Goal: Information Seeking & Learning: Learn about a topic

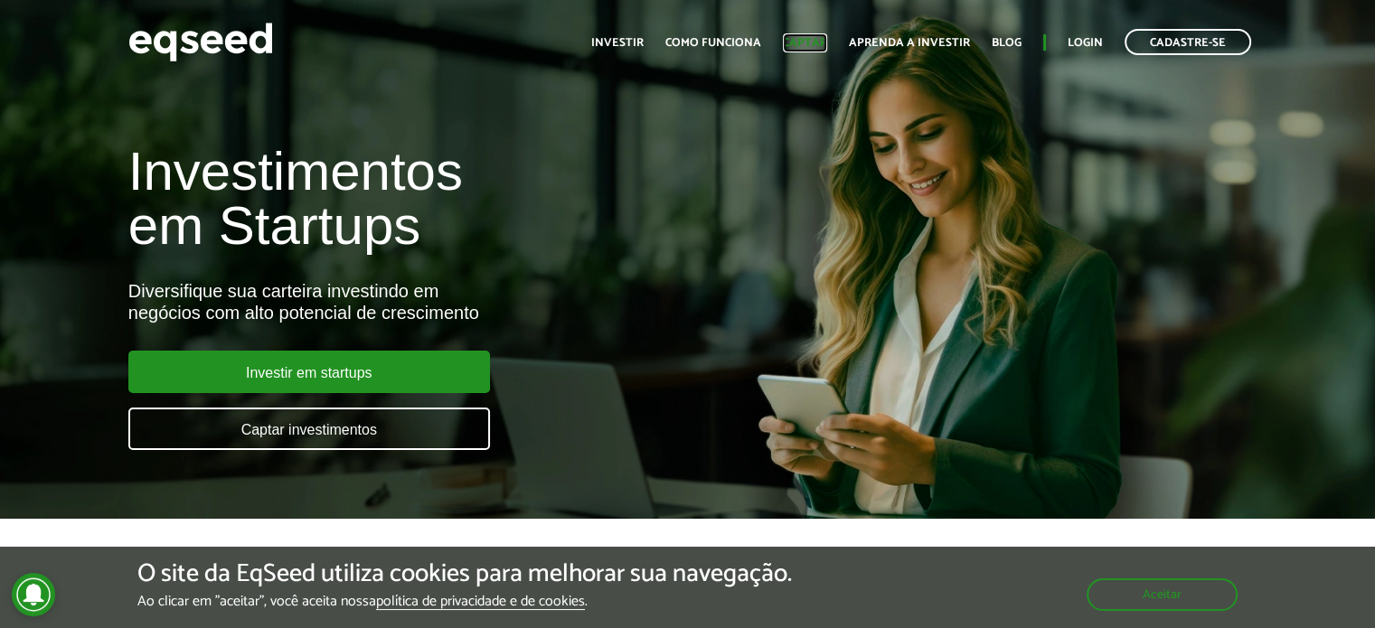
click at [790, 37] on link "Captar" at bounding box center [805, 43] width 44 height 12
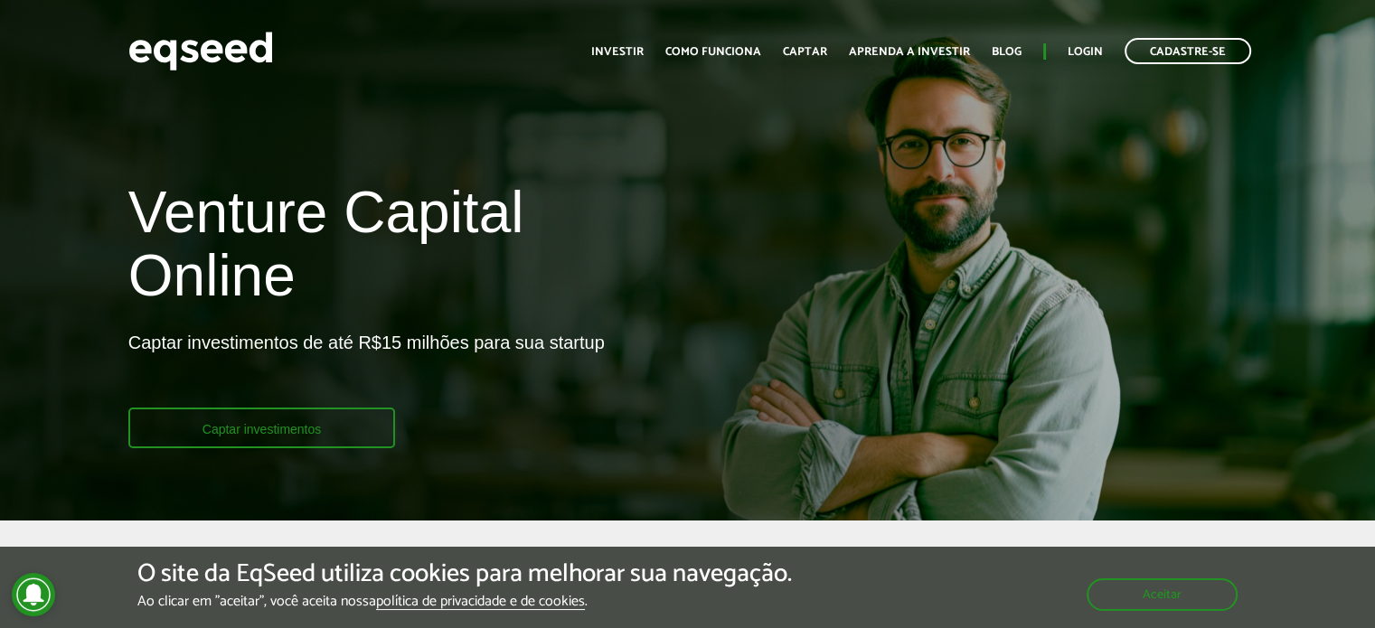
click at [280, 418] on link "Captar investimentos" at bounding box center [262, 428] width 268 height 41
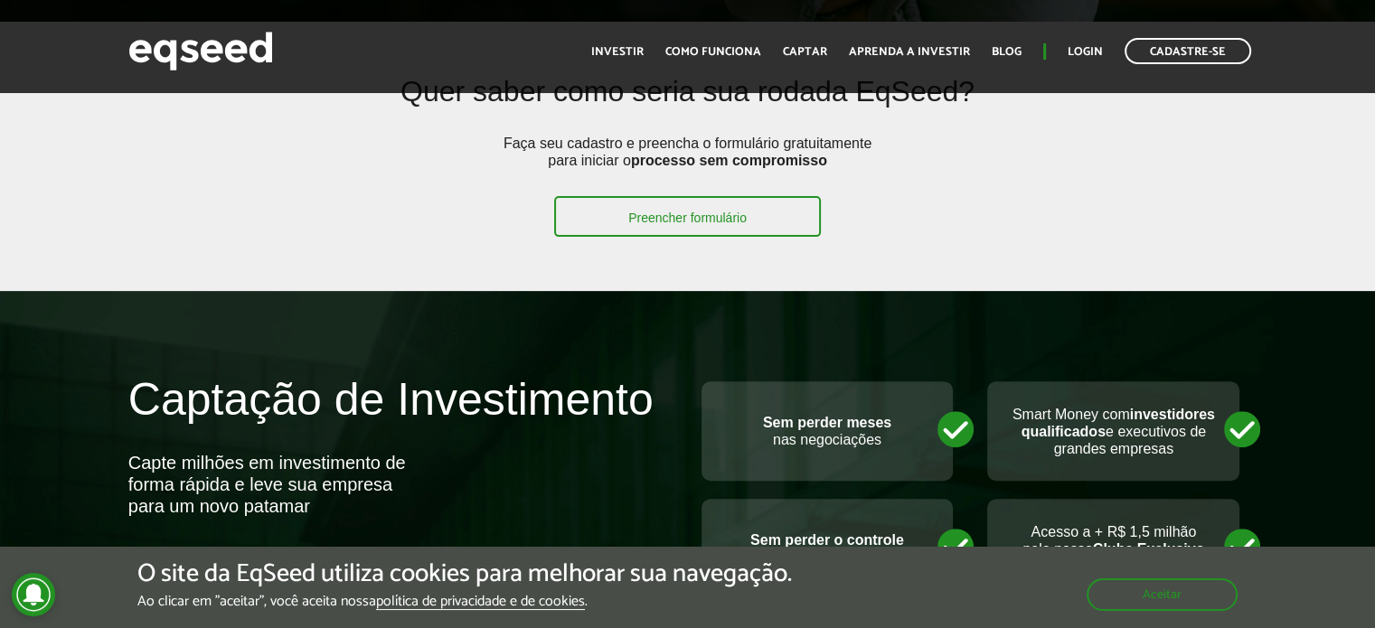
scroll to position [510, 0]
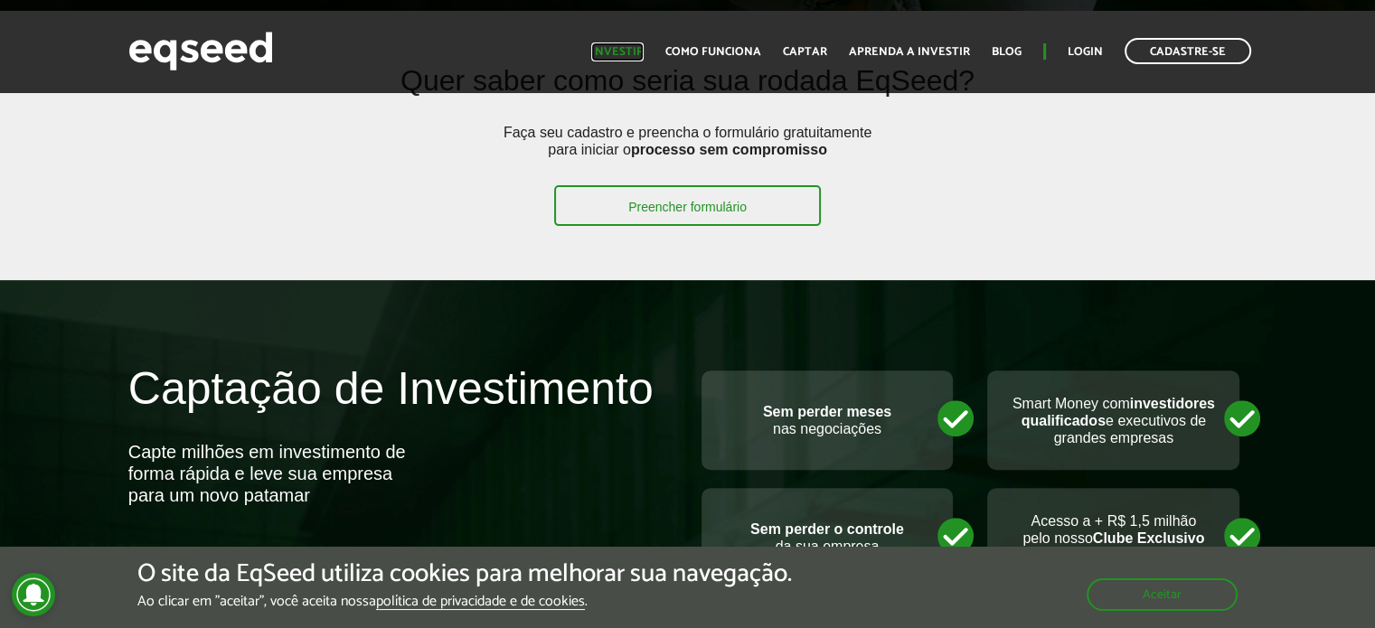
click at [626, 56] on link "Investir" at bounding box center [617, 52] width 52 height 12
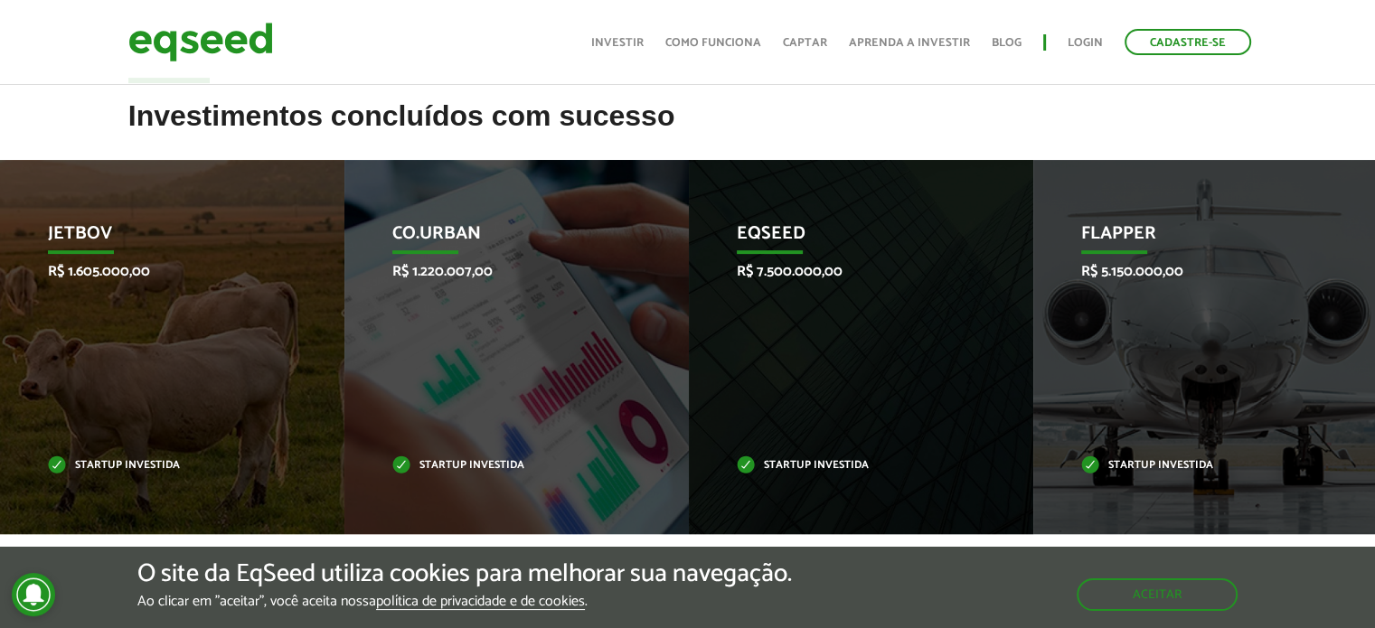
scroll to position [608, 0]
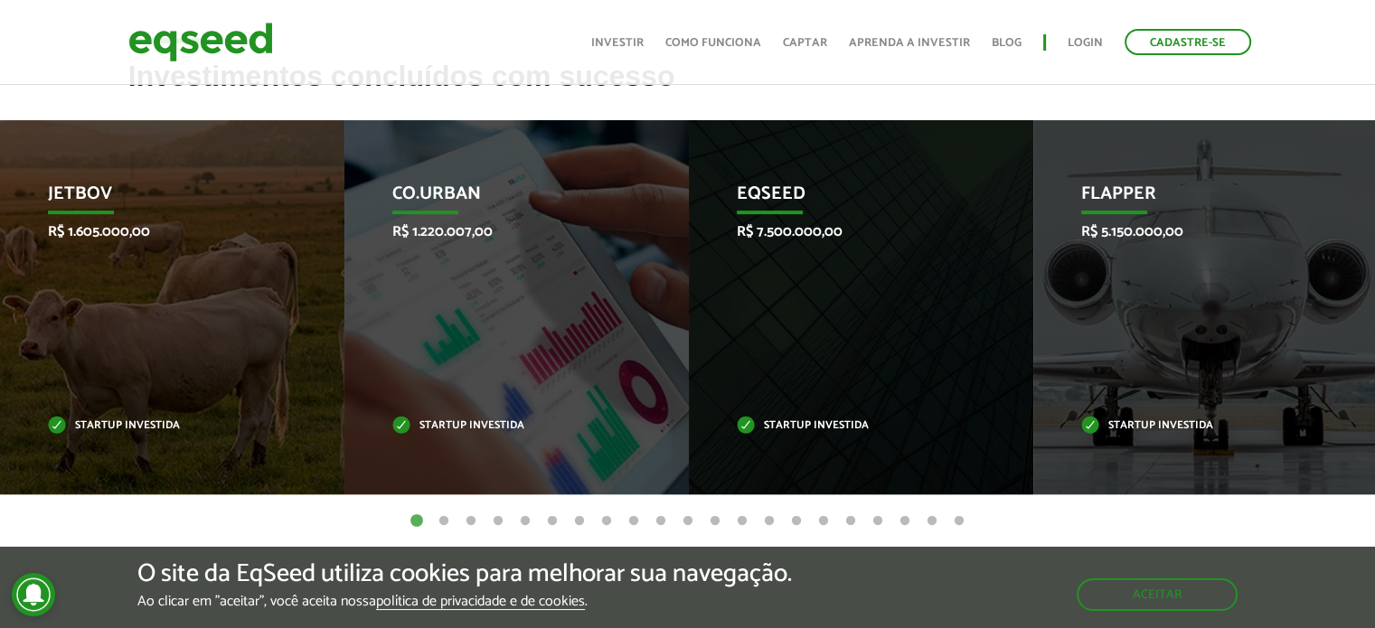
click at [448, 520] on button "2" at bounding box center [444, 522] width 18 height 18
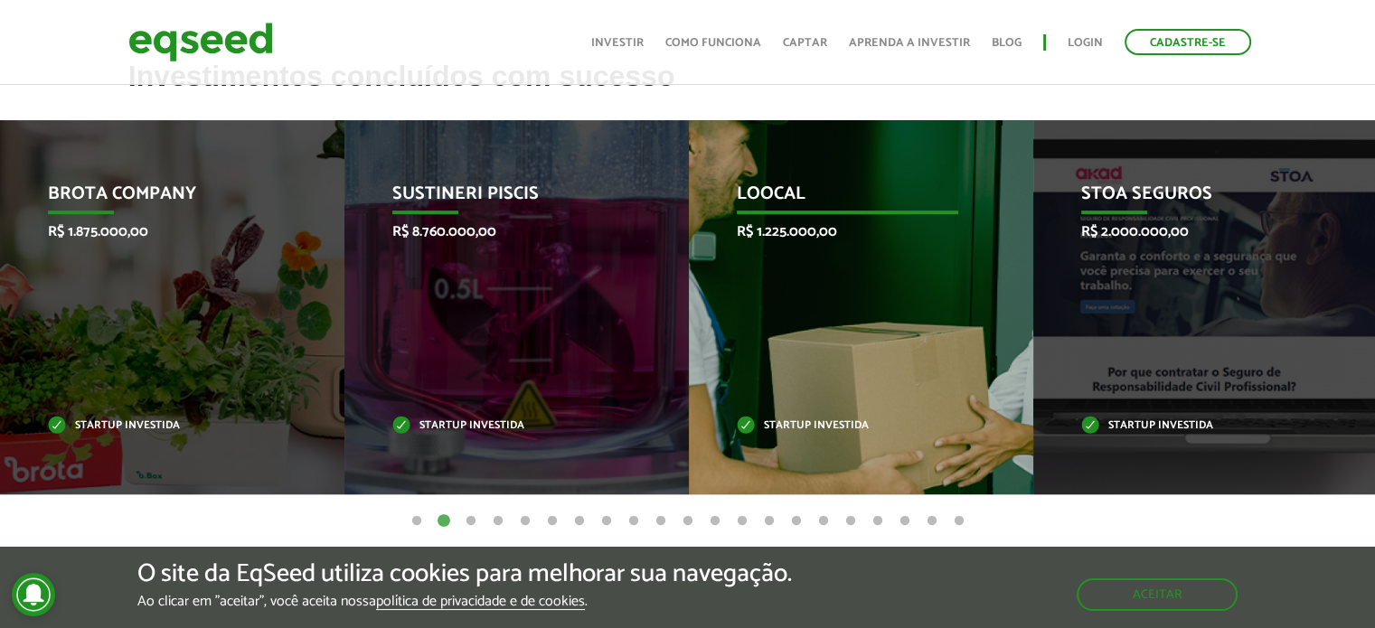
click at [784, 343] on div "Loocal R$ 1.225.000,00 Startup investida" at bounding box center [847, 307] width 317 height 374
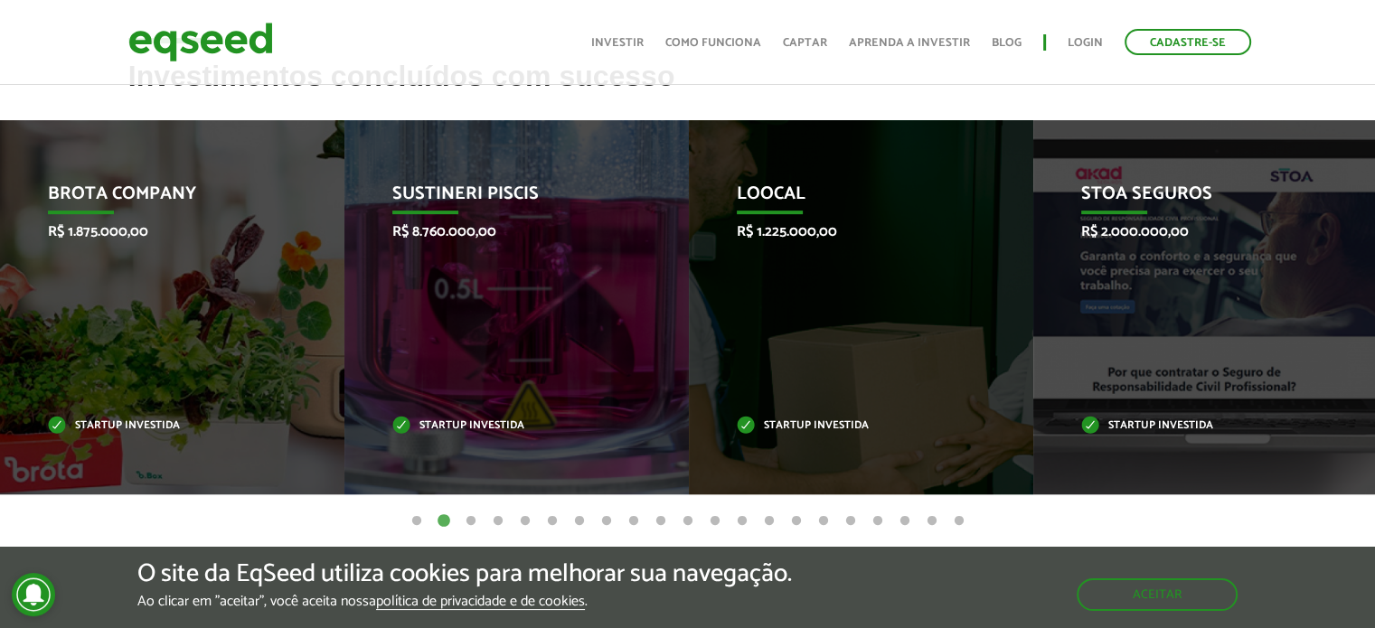
click at [479, 513] on ul "1 2 3 4 5 6 7 8 9 10 11 12 13 14 15 16 17 18 19 20 21" at bounding box center [687, 521] width 1375 height 20
click at [470, 520] on button "3" at bounding box center [471, 522] width 18 height 18
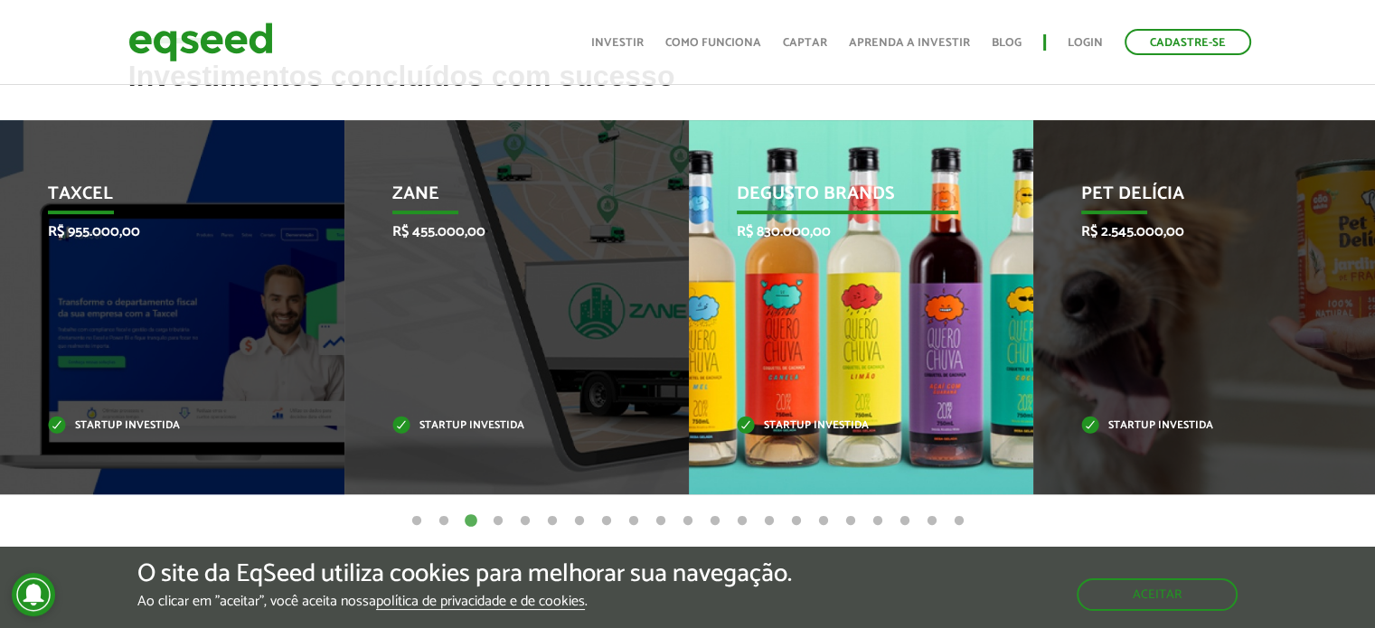
click at [751, 405] on div "Degusto Brands R$ 830.000,00 Startup investida" at bounding box center [847, 307] width 317 height 374
click at [770, 421] on p "Startup investida" at bounding box center [848, 426] width 222 height 10
click at [797, 197] on p "Degusto Brands" at bounding box center [848, 199] width 222 height 31
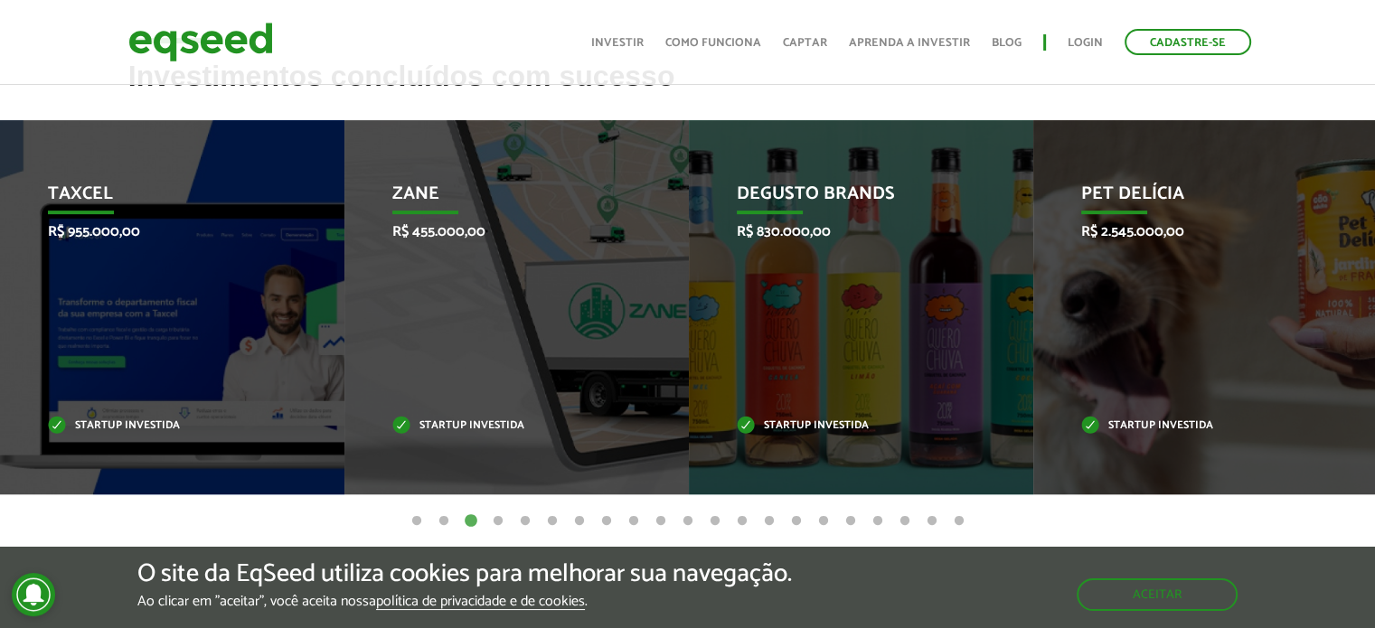
click at [496, 522] on button "4" at bounding box center [498, 522] width 18 height 18
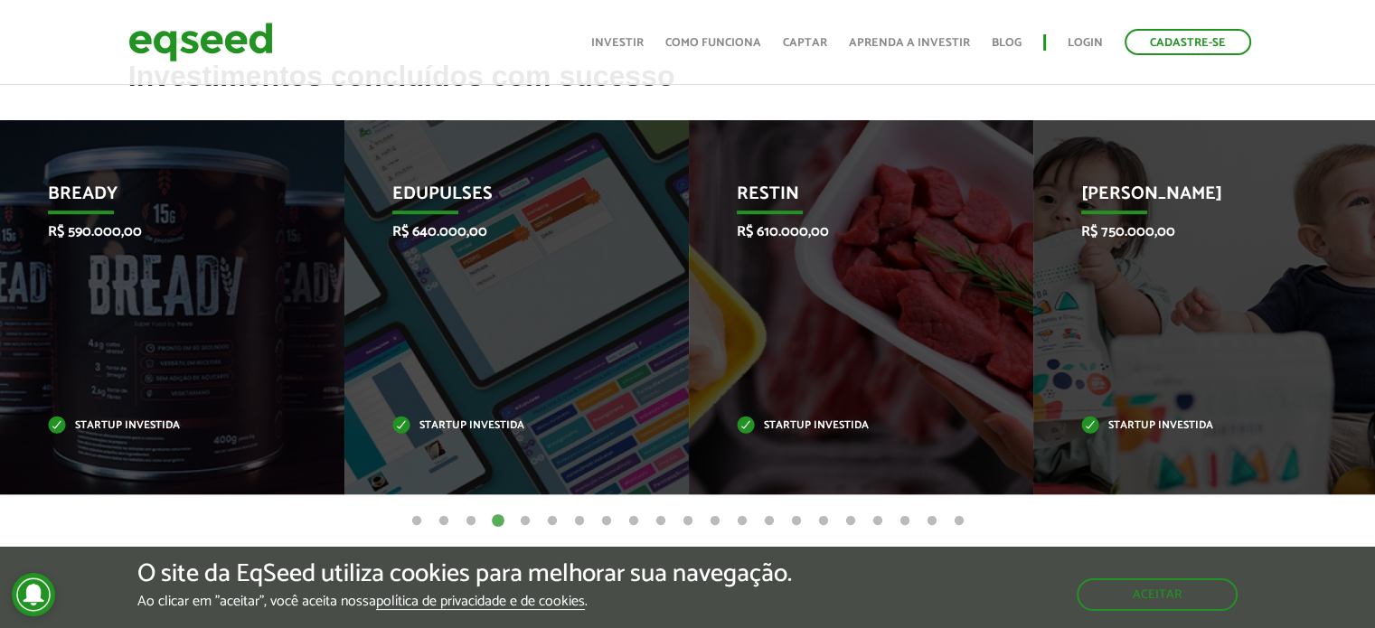
click at [528, 524] on button "5" at bounding box center [525, 522] width 18 height 18
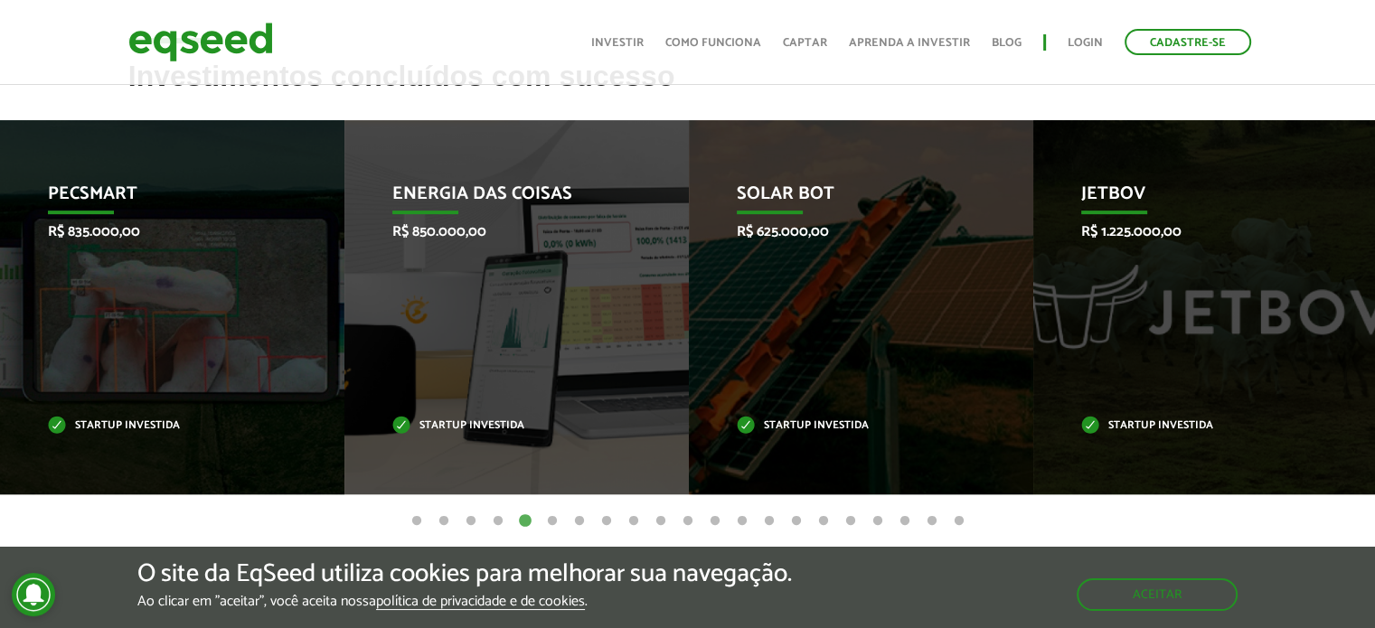
click at [548, 522] on button "6" at bounding box center [552, 522] width 18 height 18
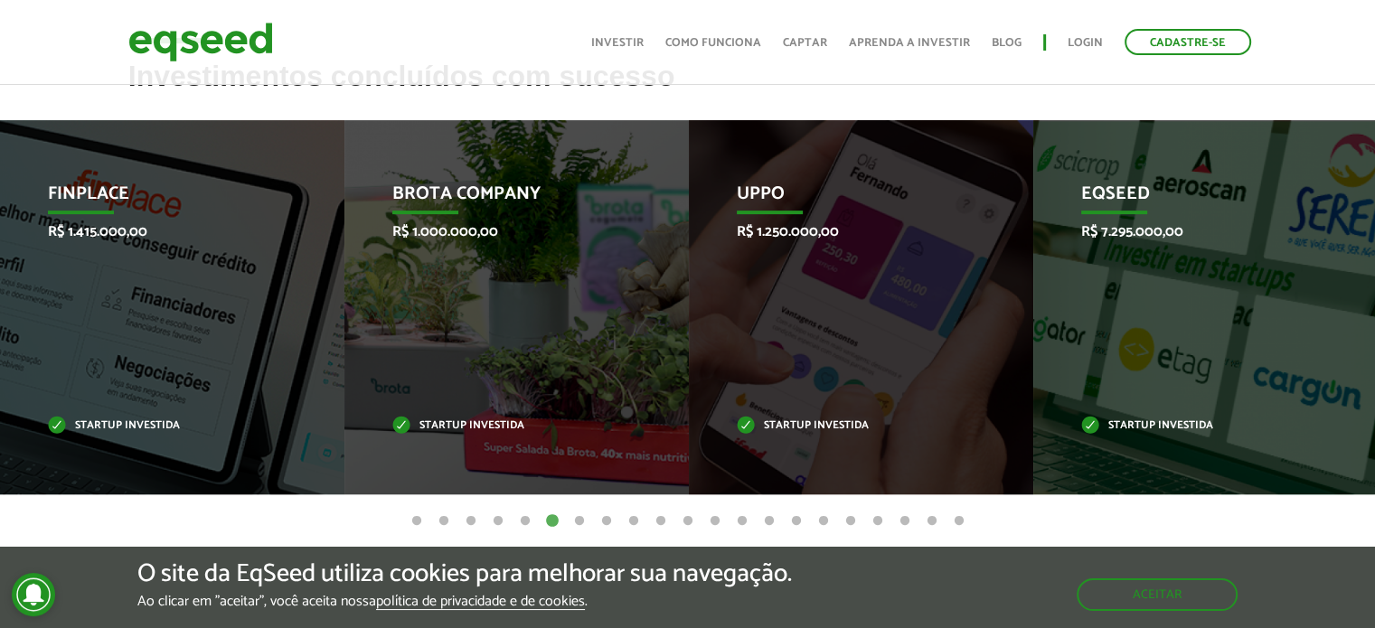
click at [575, 521] on button "7" at bounding box center [580, 522] width 18 height 18
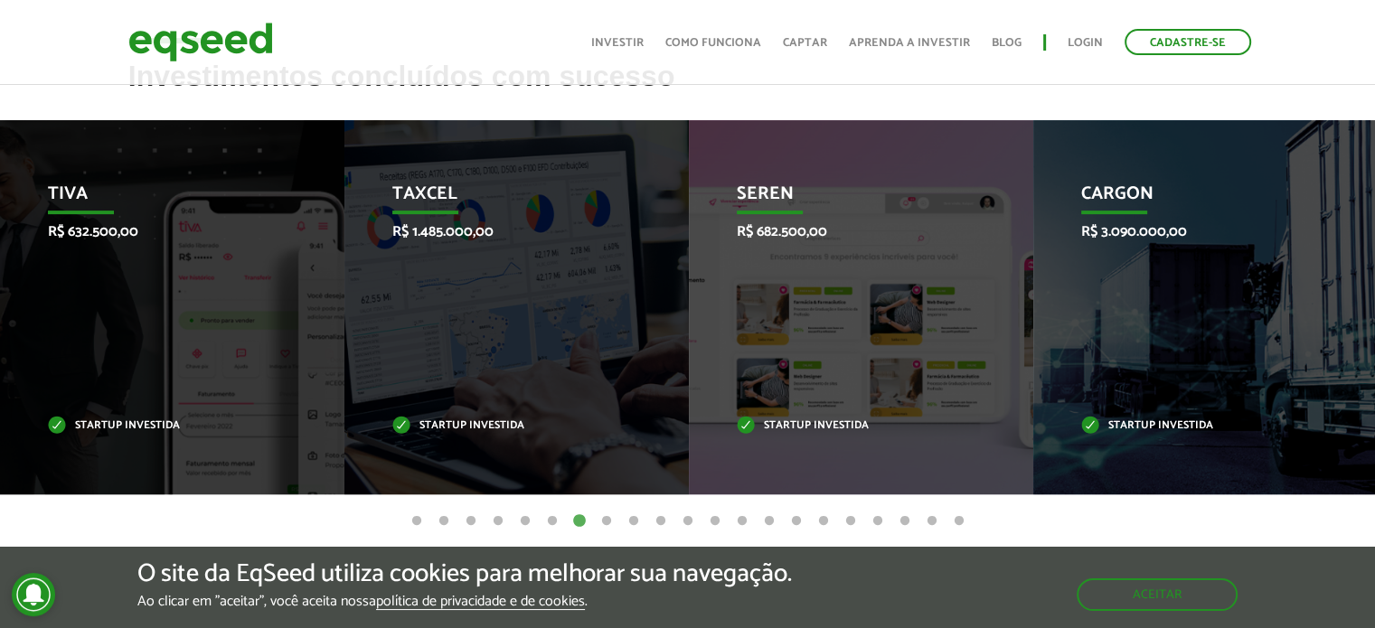
click at [598, 524] on button "8" at bounding box center [607, 522] width 18 height 18
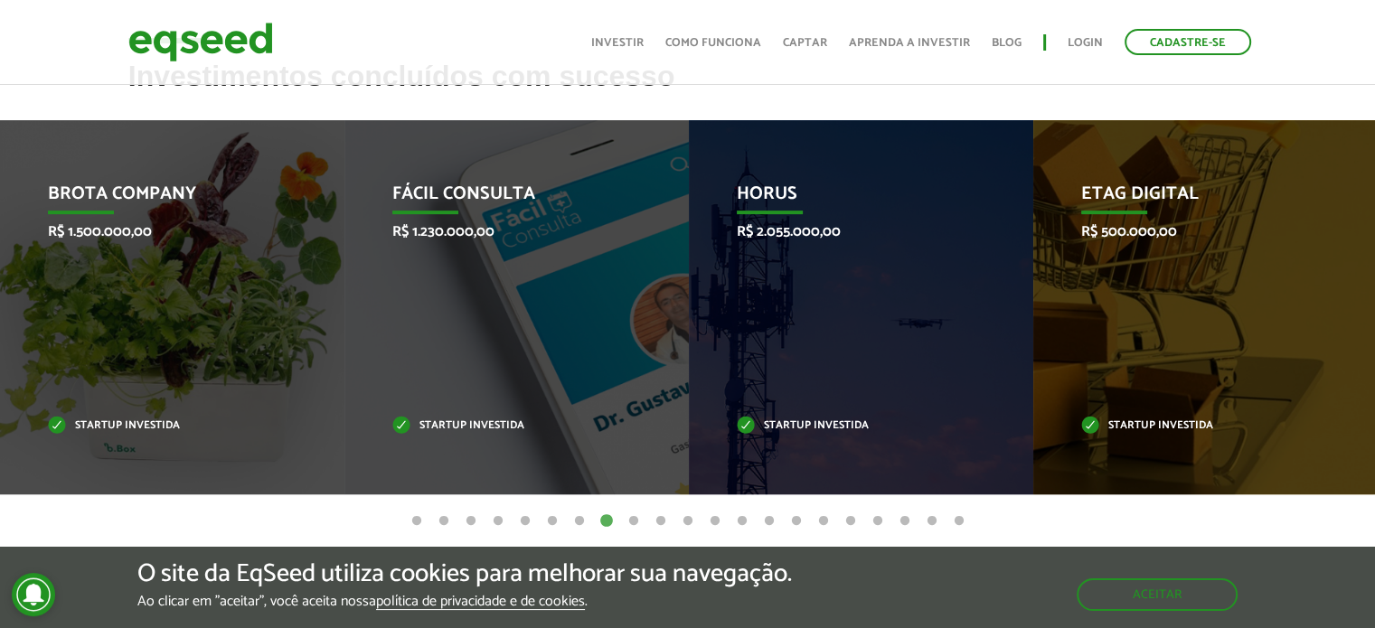
click at [634, 524] on button "9" at bounding box center [634, 522] width 18 height 18
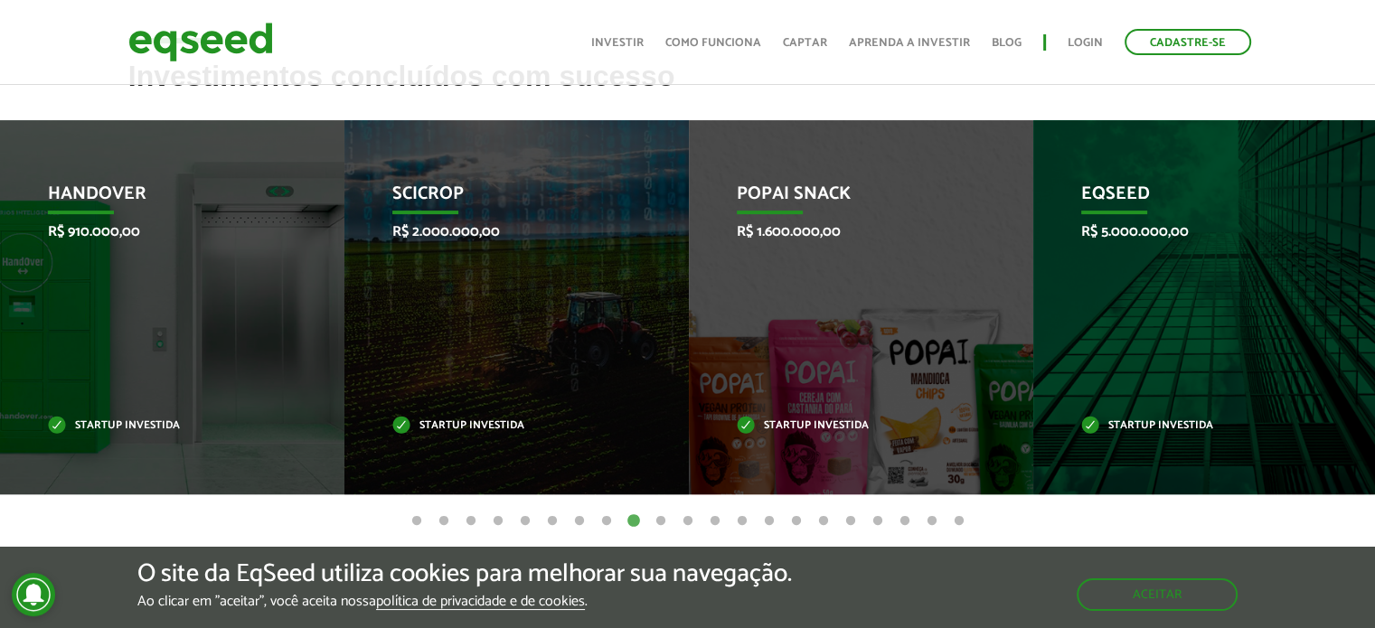
click at [662, 523] on button "10" at bounding box center [661, 522] width 18 height 18
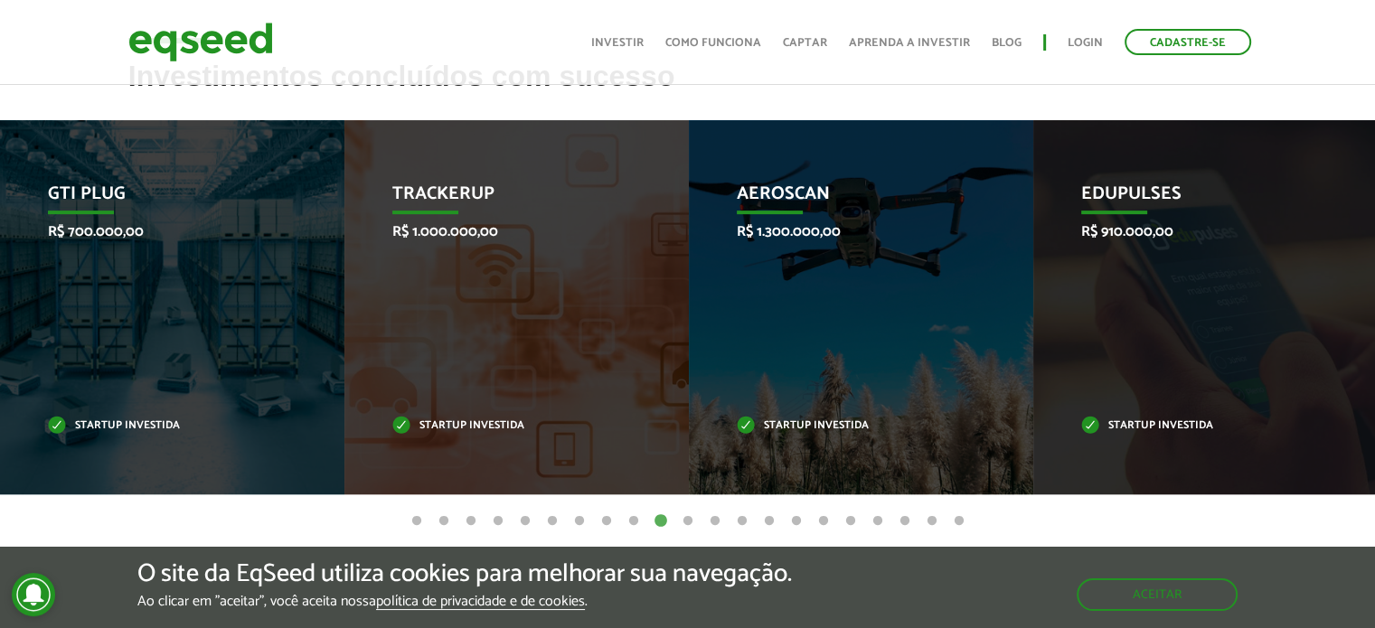
click at [682, 526] on button "11" at bounding box center [688, 522] width 18 height 18
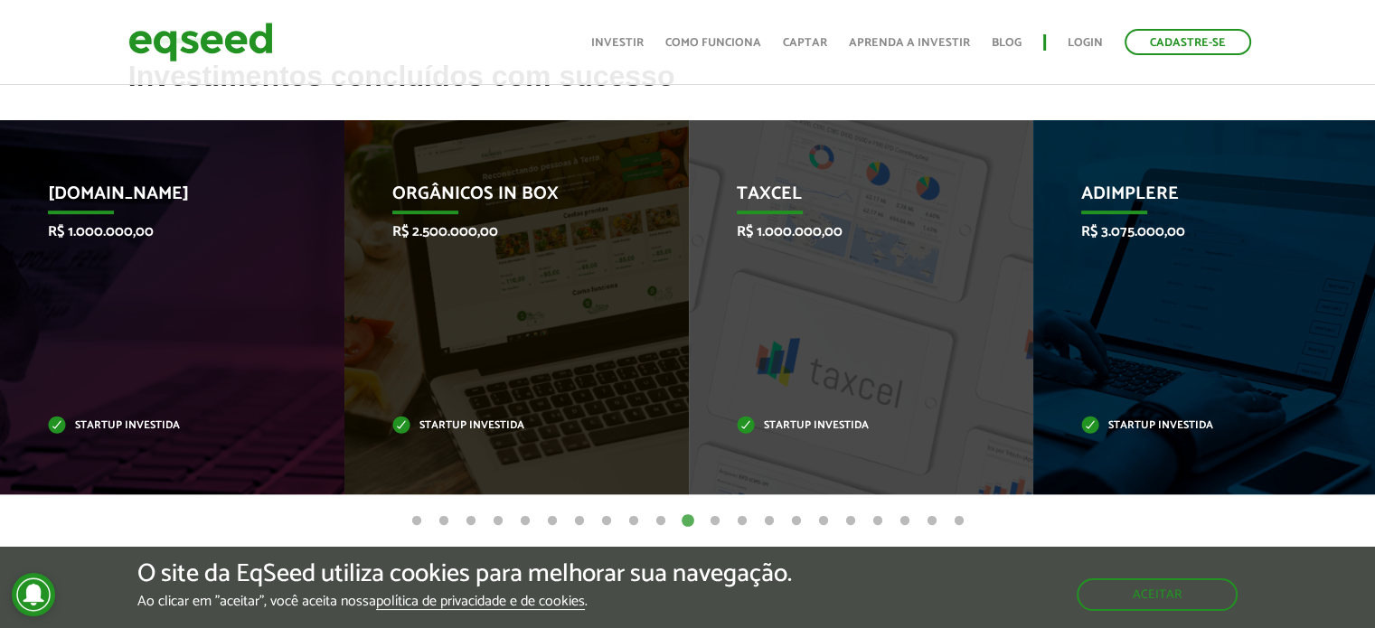
click at [721, 528] on button "12" at bounding box center [715, 522] width 18 height 18
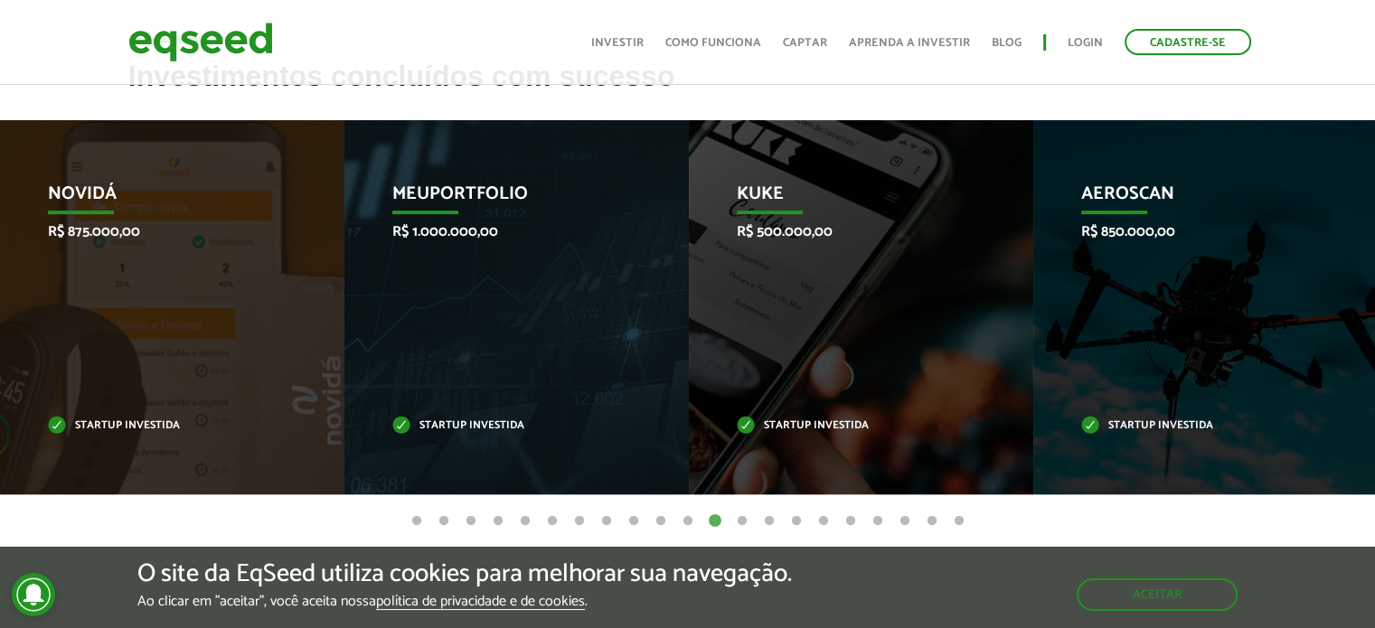
click at [752, 528] on ul "1 2 3 4 5 6 7 8 9 10 11 12 13 14 15 16 17 18 19 20 21" at bounding box center [687, 521] width 1375 height 20
click at [745, 527] on button "13" at bounding box center [742, 522] width 18 height 18
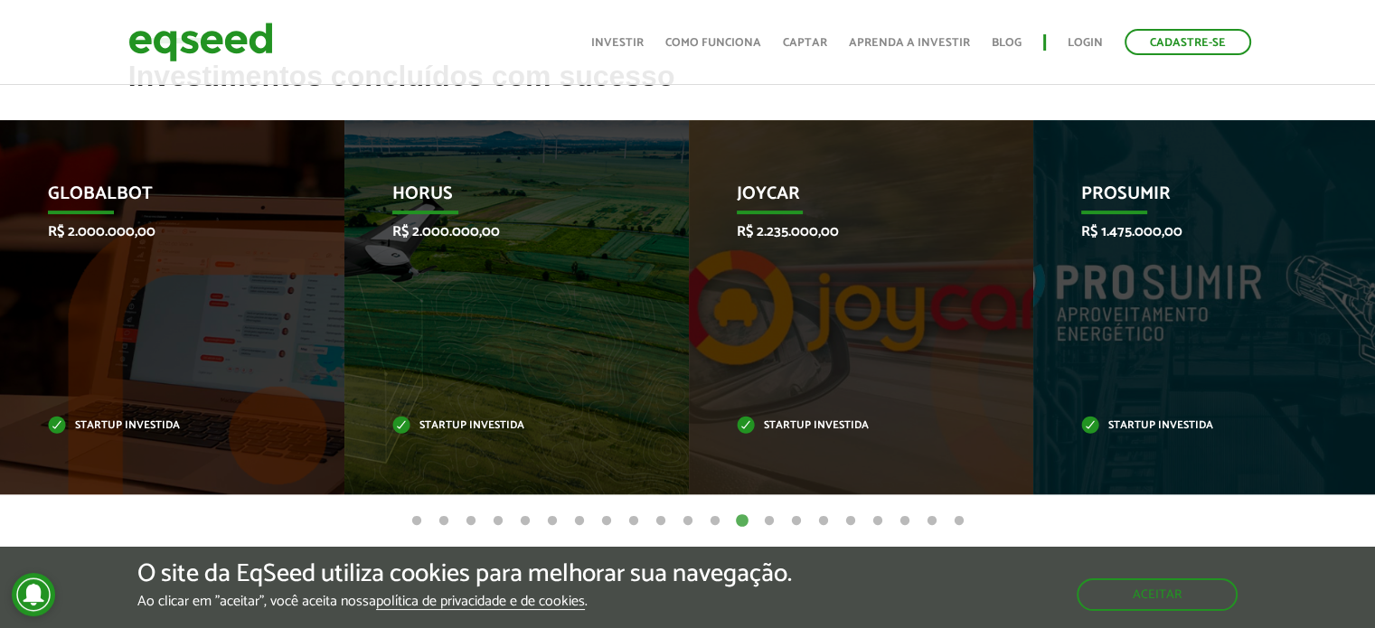
click at [772, 523] on button "14" at bounding box center [770, 522] width 18 height 18
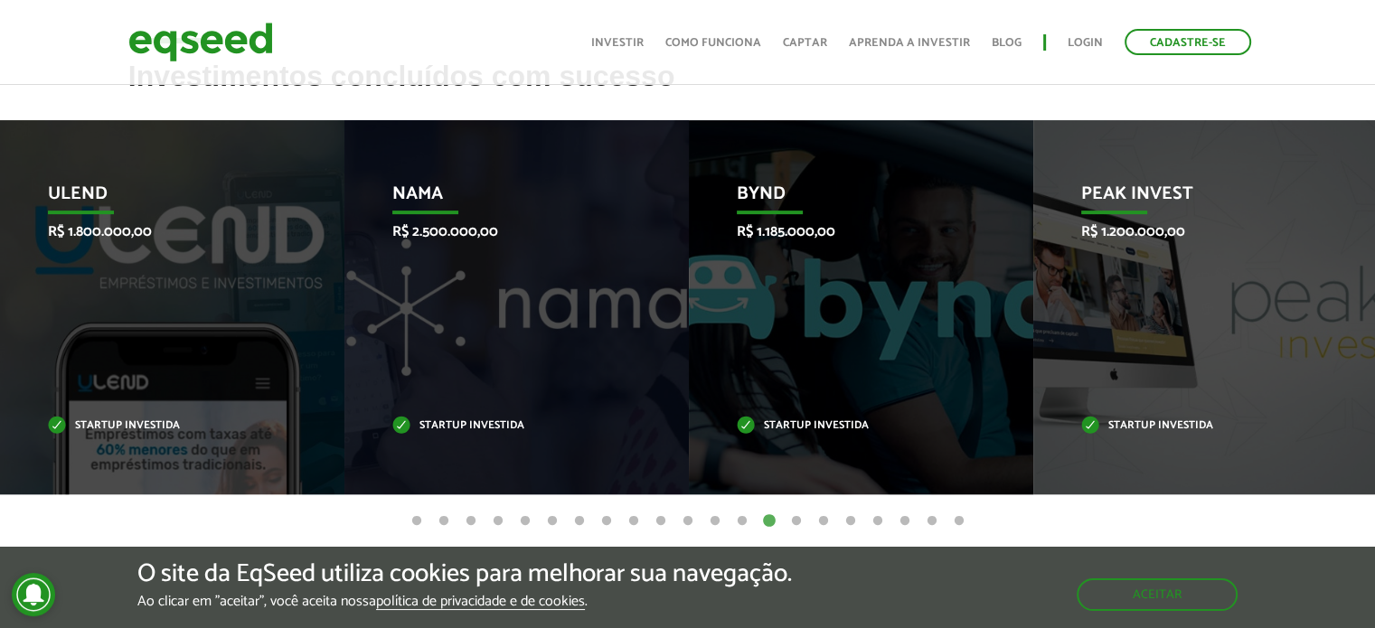
click at [792, 523] on button "15" at bounding box center [797, 522] width 18 height 18
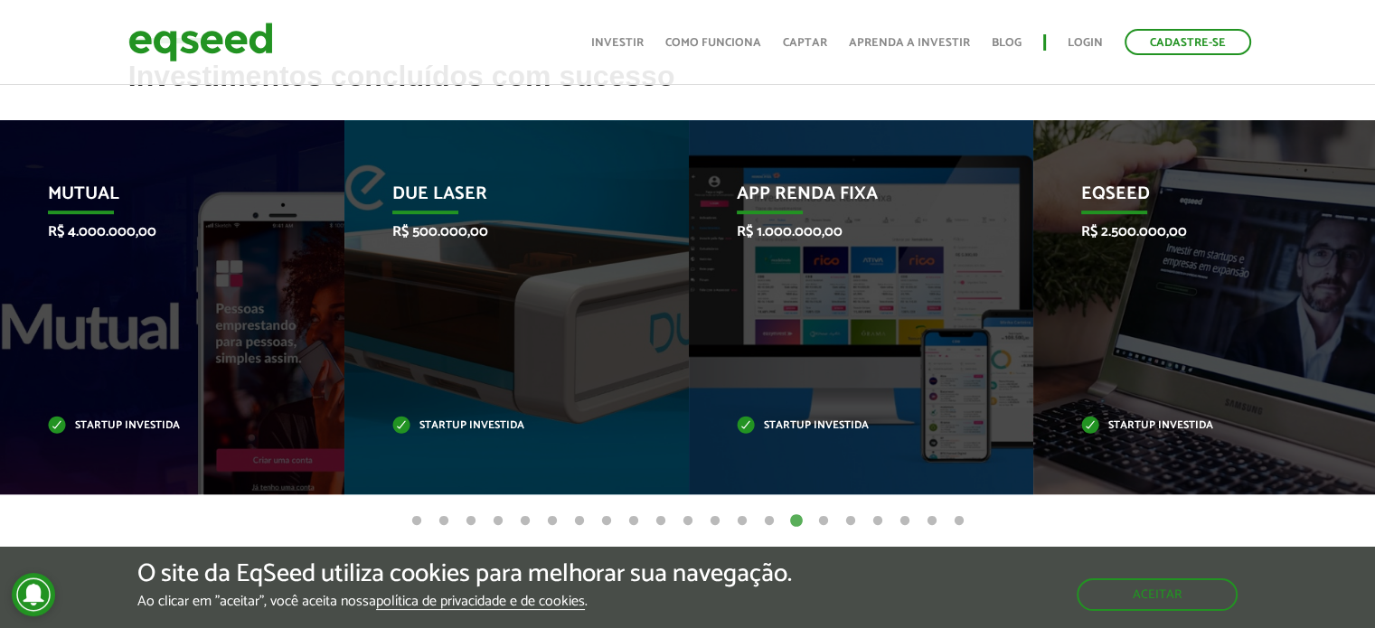
click at [821, 526] on button "16" at bounding box center [824, 522] width 18 height 18
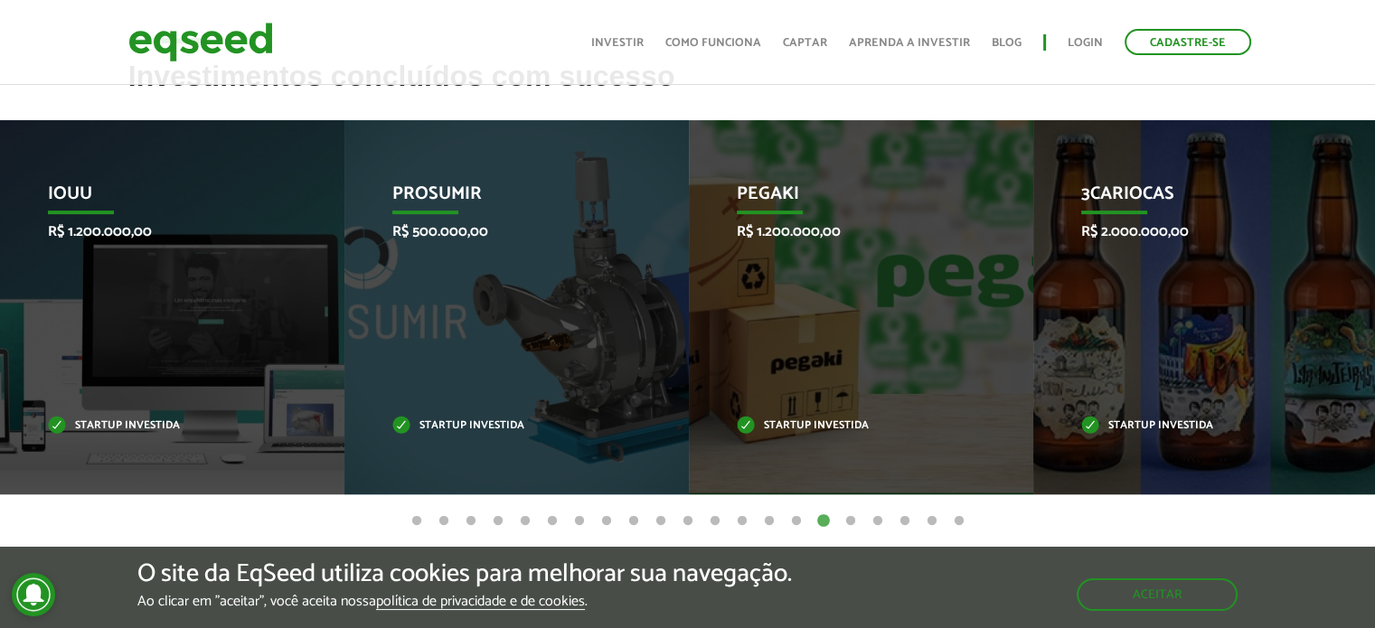
click at [844, 524] on button "17" at bounding box center [851, 522] width 18 height 18
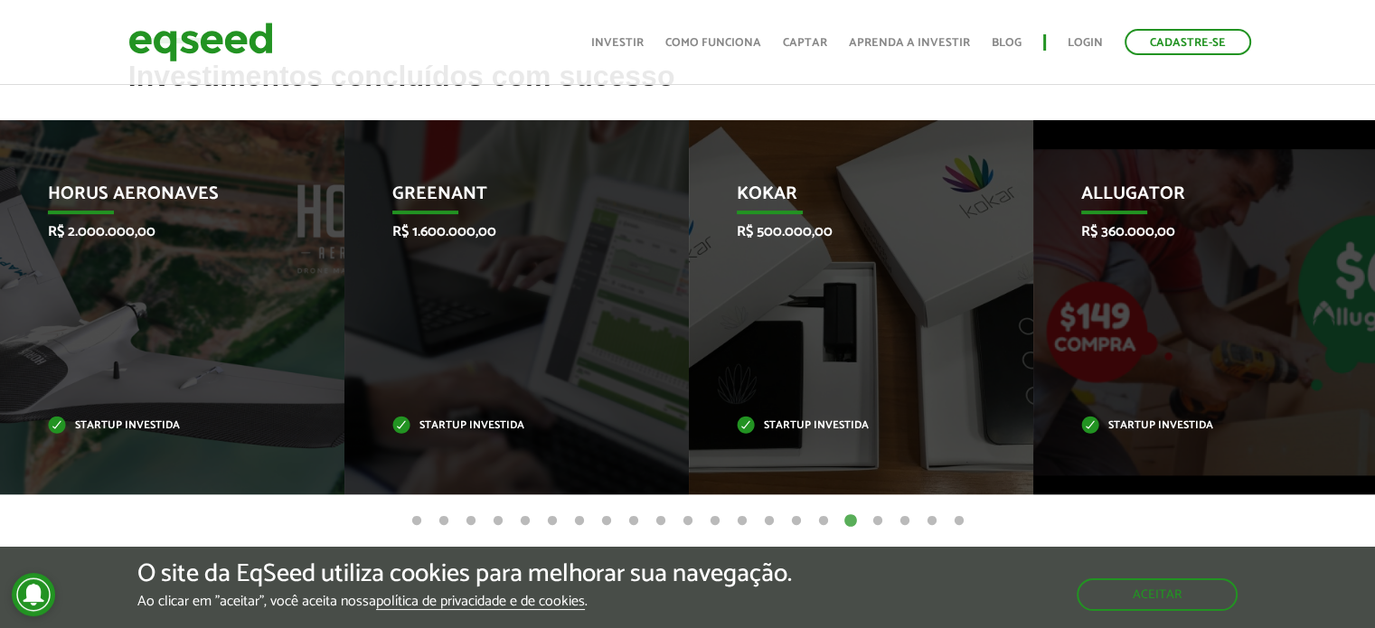
click at [880, 517] on button "18" at bounding box center [878, 522] width 18 height 18
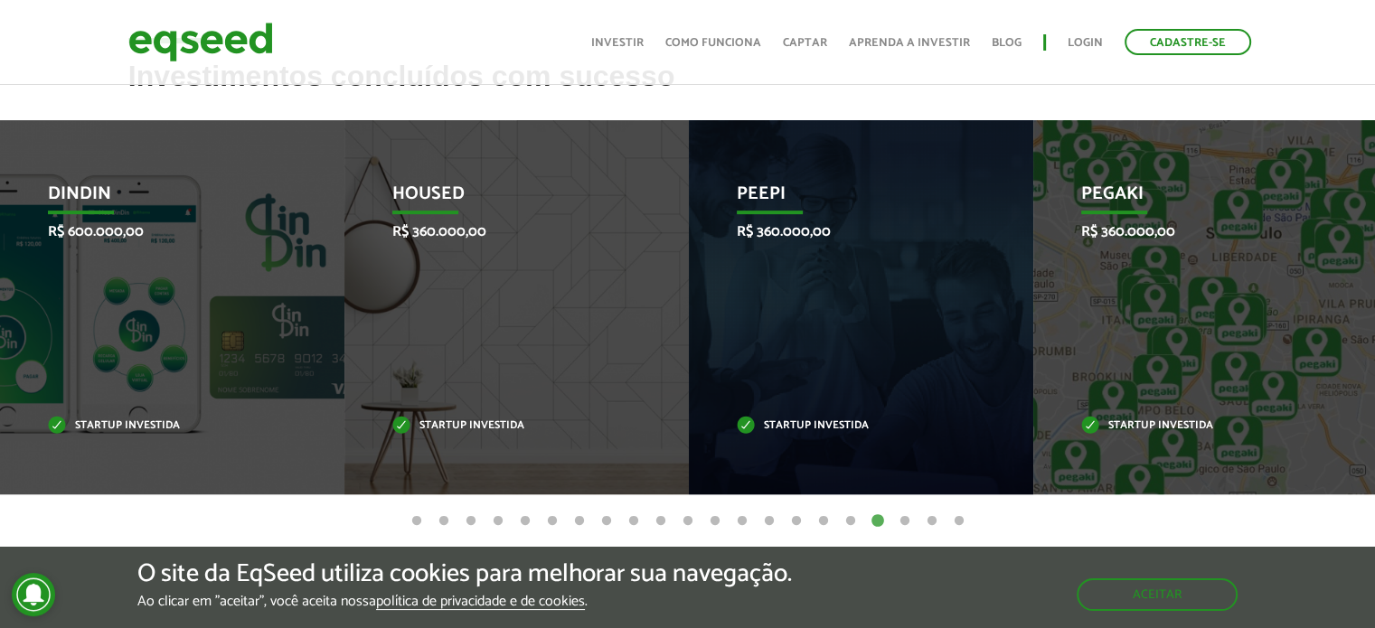
click at [908, 523] on button "19" at bounding box center [905, 522] width 18 height 18
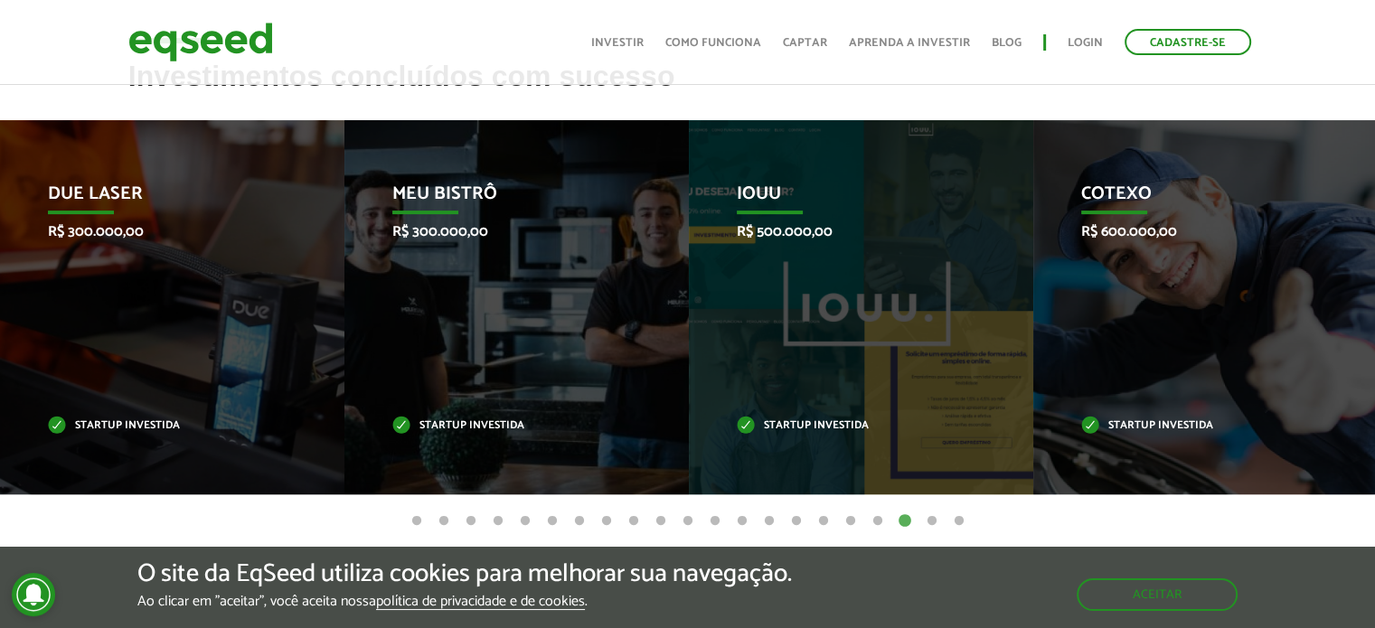
click at [927, 521] on button "20" at bounding box center [932, 522] width 18 height 18
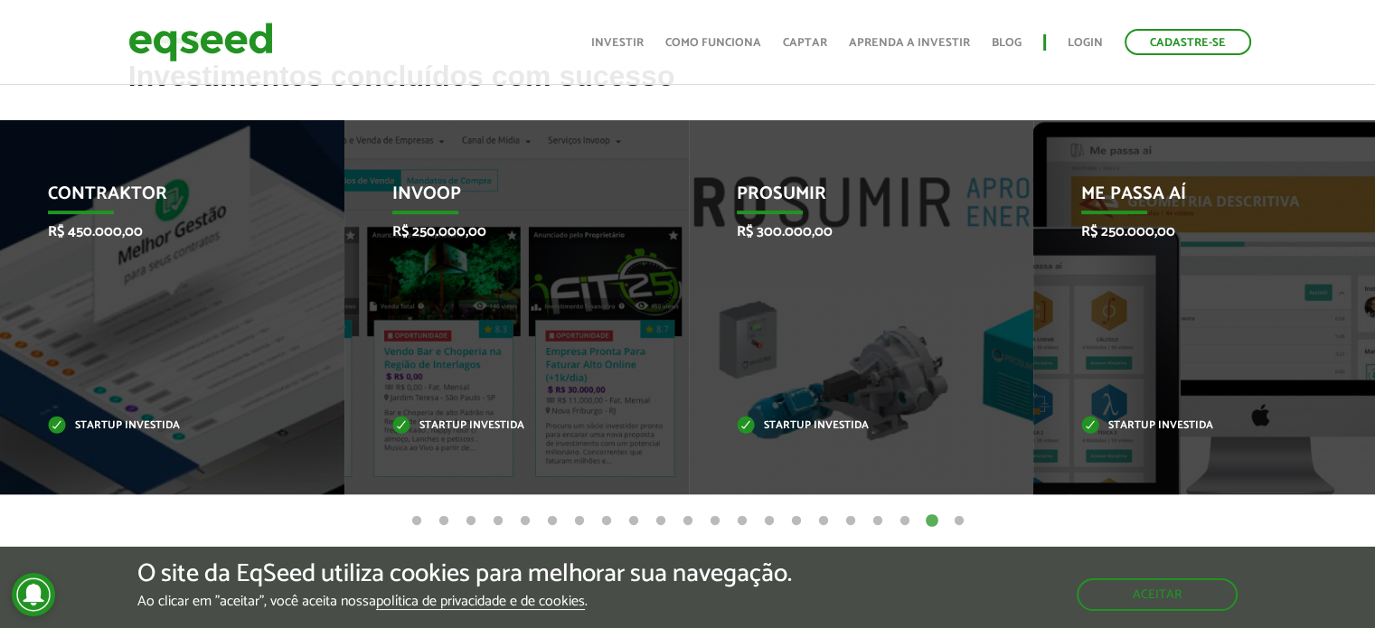
click at [950, 521] on button "21" at bounding box center [959, 522] width 18 height 18
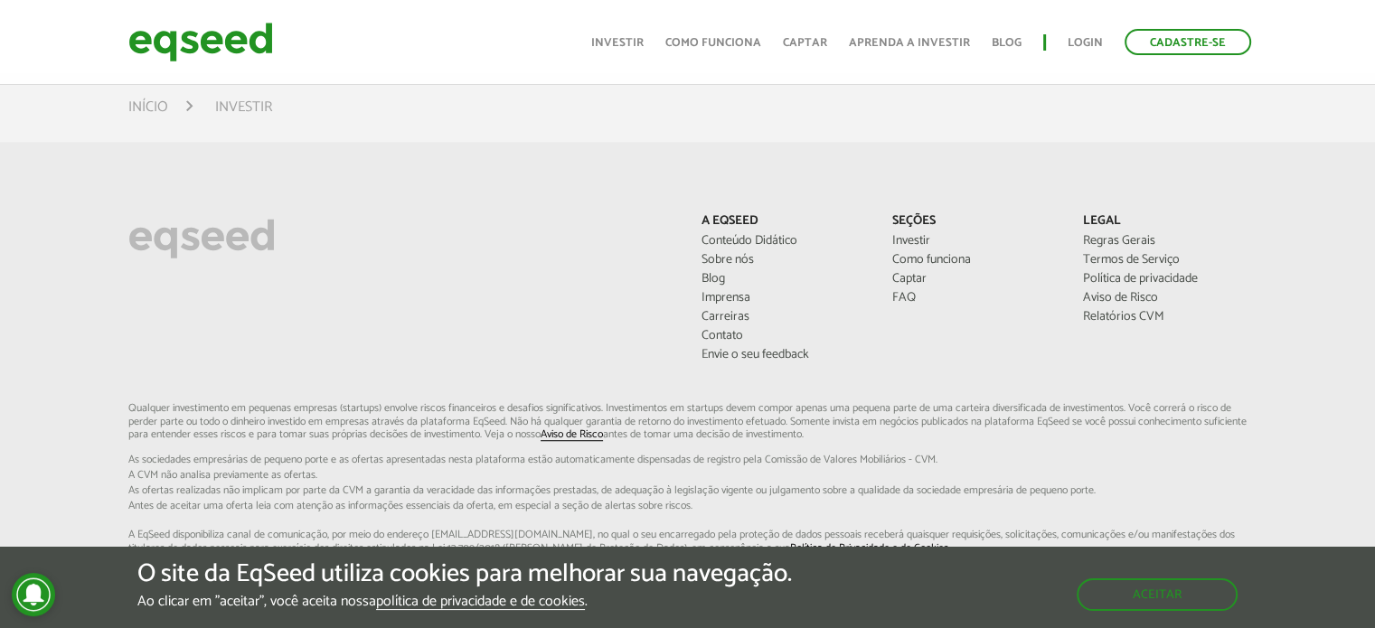
scroll to position [1199, 0]
click at [741, 314] on link "Carreiras" at bounding box center [784, 319] width 164 height 13
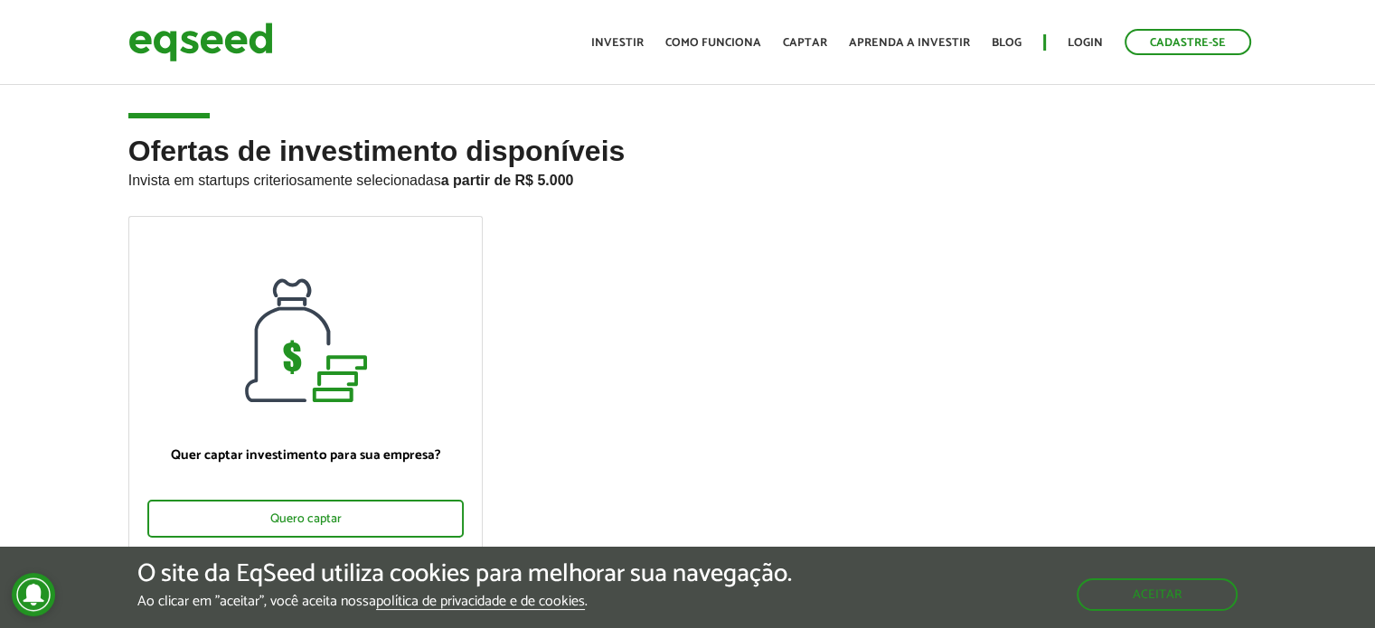
scroll to position [0, 0]
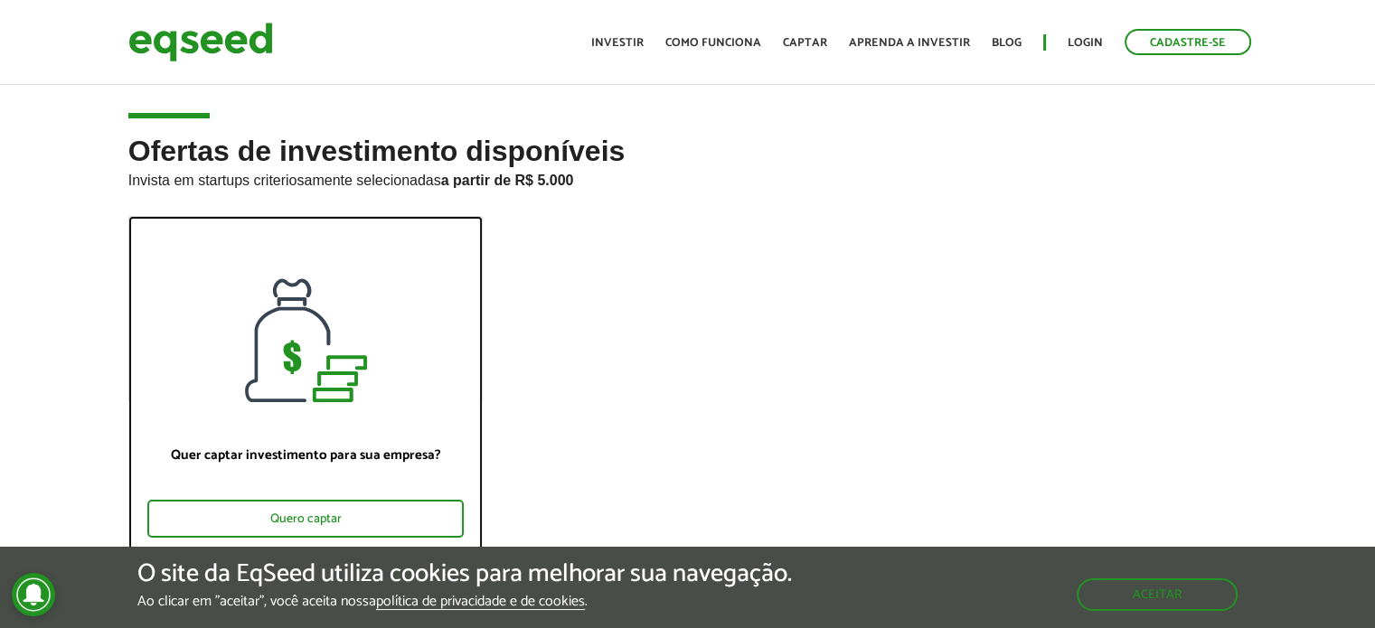
click at [394, 353] on div at bounding box center [306, 309] width 354 height 185
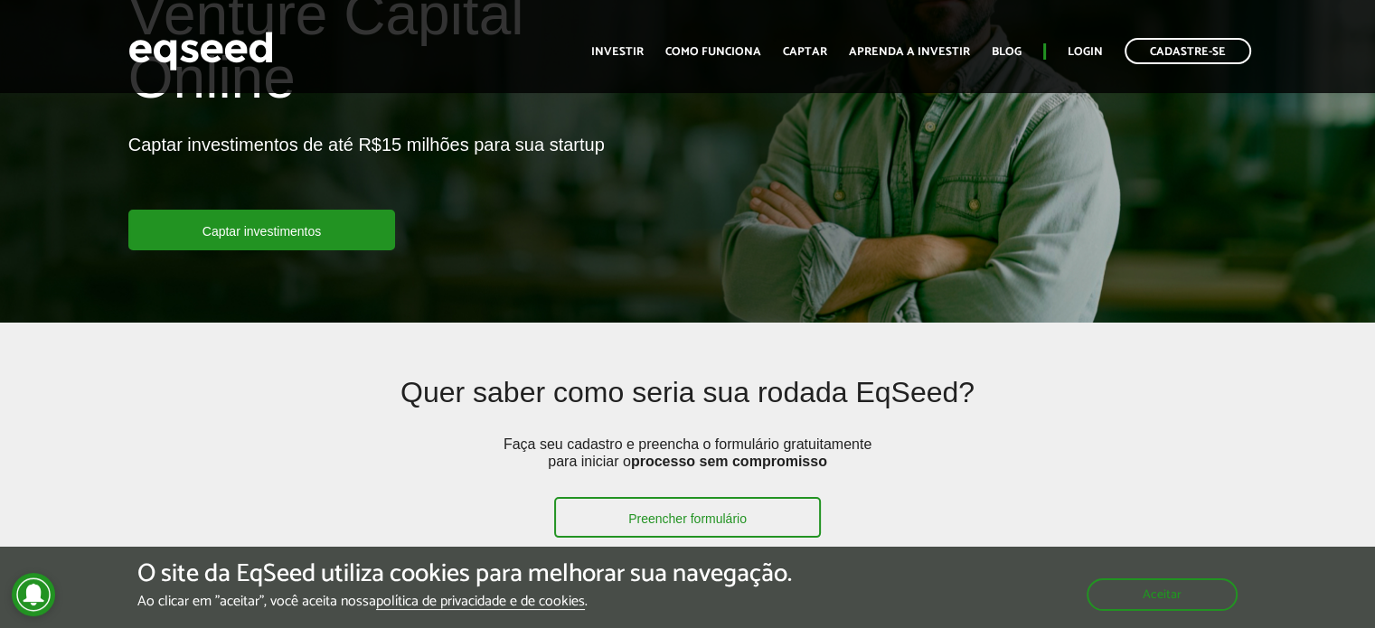
scroll to position [199, 0]
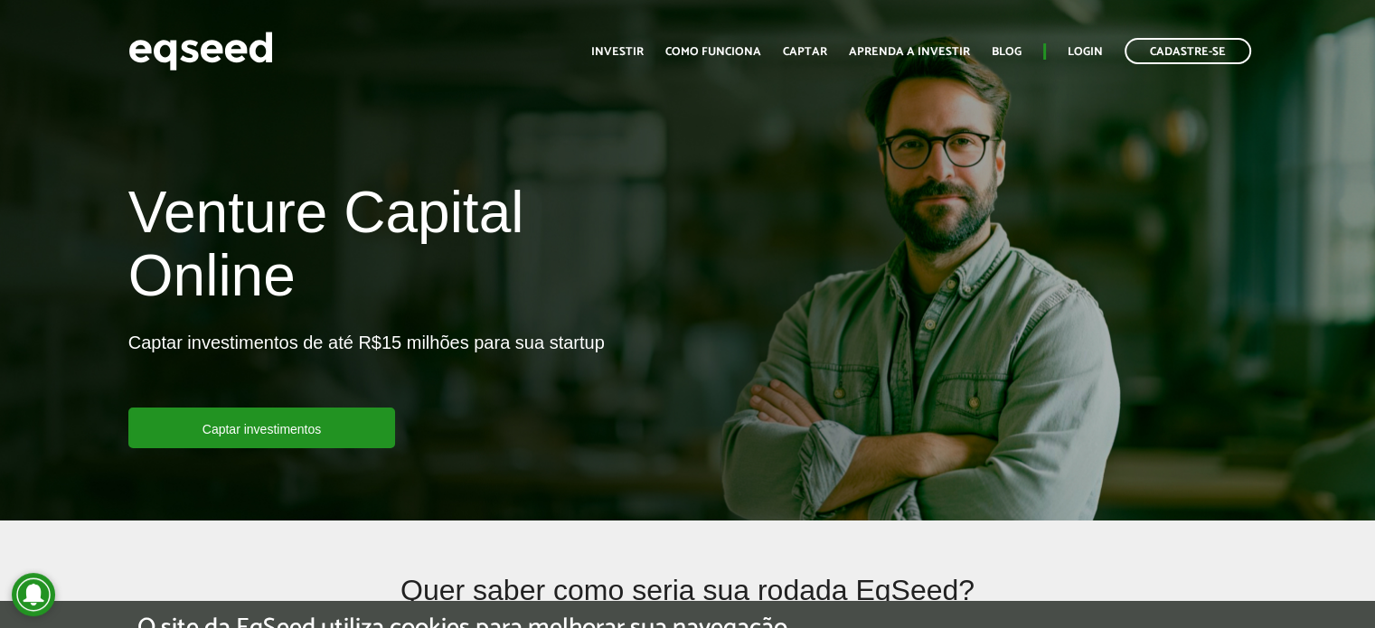
scroll to position [510, 0]
